Goal: Obtain resource: Download file/media

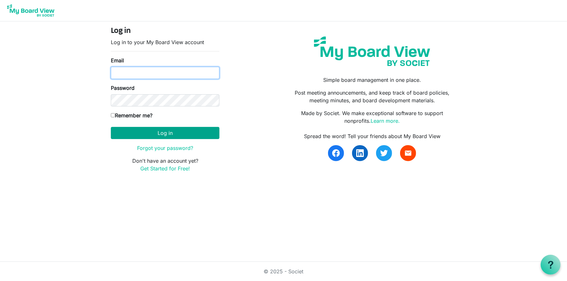
type input "[EMAIL_ADDRESS][DOMAIN_NAME]"
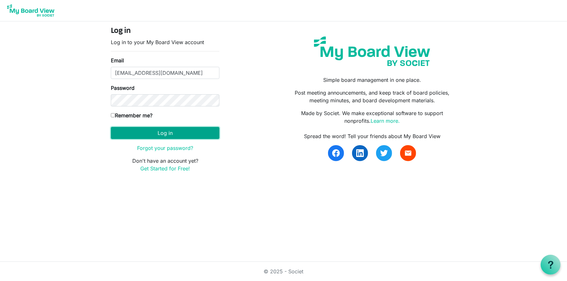
click at [162, 134] on button "Log in" at bounding box center [165, 133] width 109 height 12
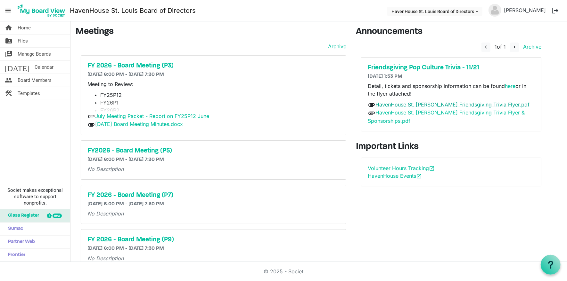
click at [420, 104] on link "HavenHouse St. Louis Friendsgiving Trivia Flyer.pdf" at bounding box center [452, 104] width 154 height 6
click at [510, 85] on link "here" at bounding box center [510, 86] width 11 height 6
click at [384, 113] on link "HavenHouse St. Louis Friendsgiving Trivia Flyer & Sponsorships.pdf" at bounding box center [446, 117] width 157 height 15
